Goal: Navigation & Orientation: Go to known website

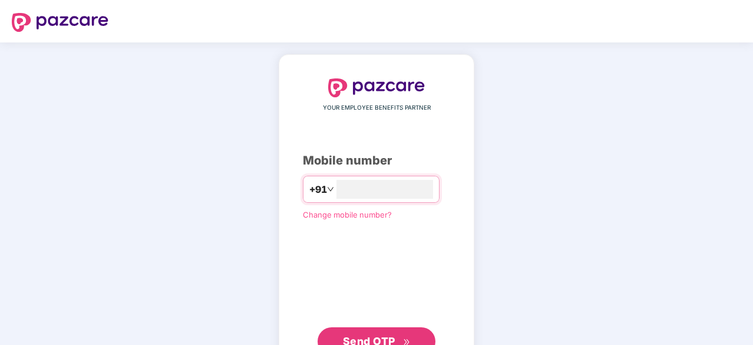
scroll to position [45, 0]
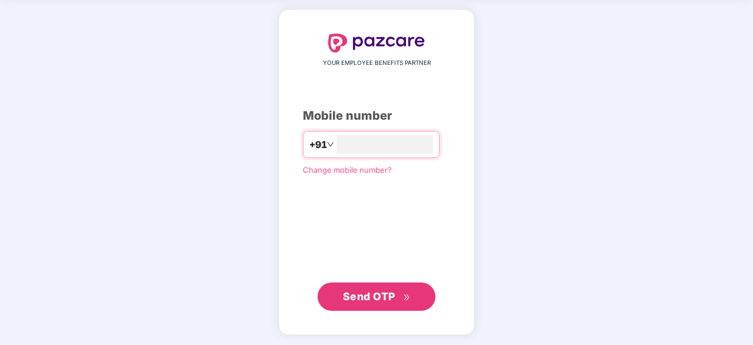
type input "**********"
click at [364, 295] on span "Send OTP" at bounding box center [369, 295] width 52 height 12
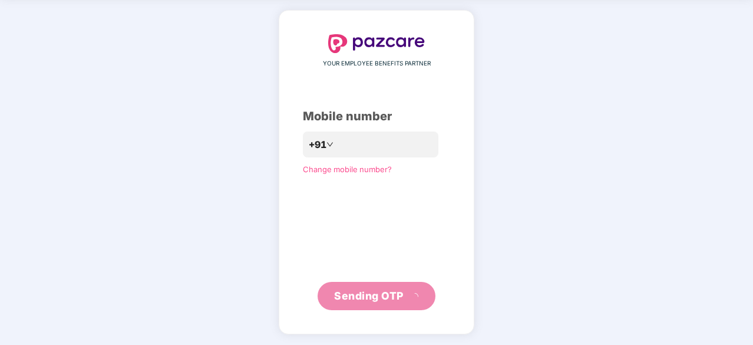
scroll to position [39, 0]
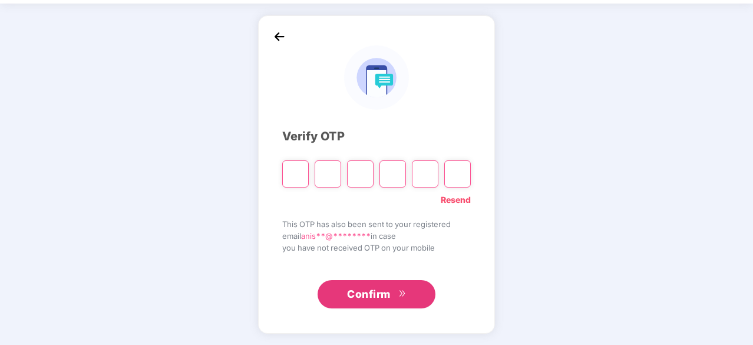
type input "*"
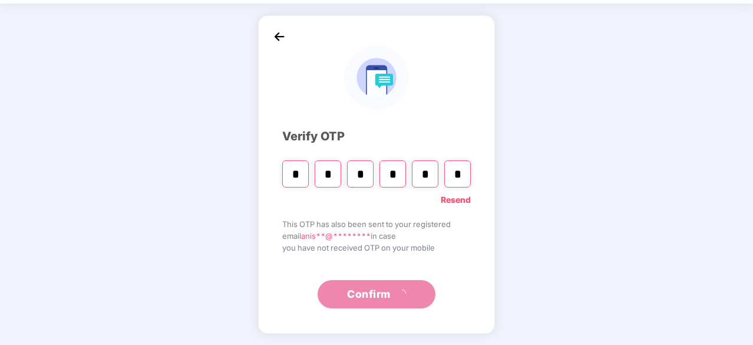
type input "*"
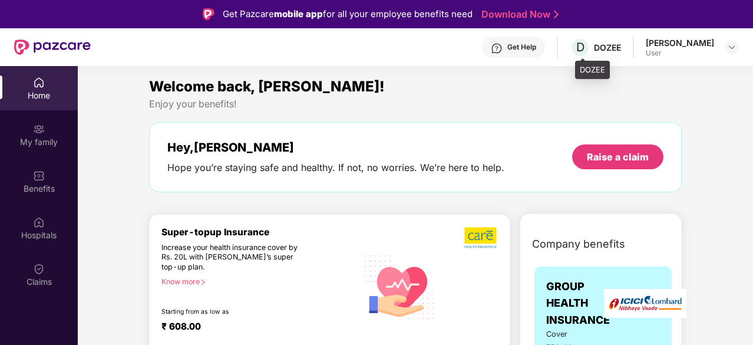
click at [618, 45] on div "DOZEE" at bounding box center [607, 47] width 27 height 11
click at [585, 46] on span "D" at bounding box center [581, 47] width 8 height 14
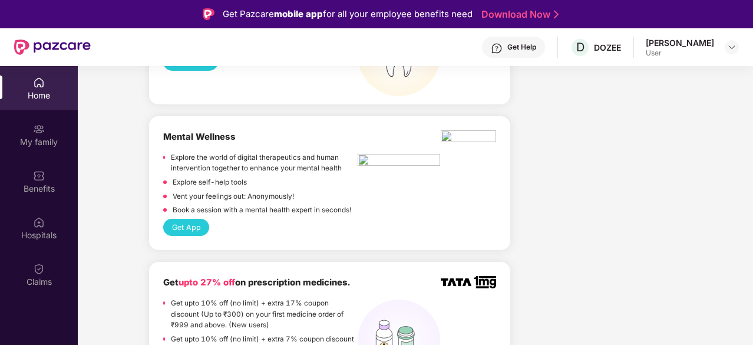
scroll to position [1086, 0]
